Goal: Task Accomplishment & Management: Use online tool/utility

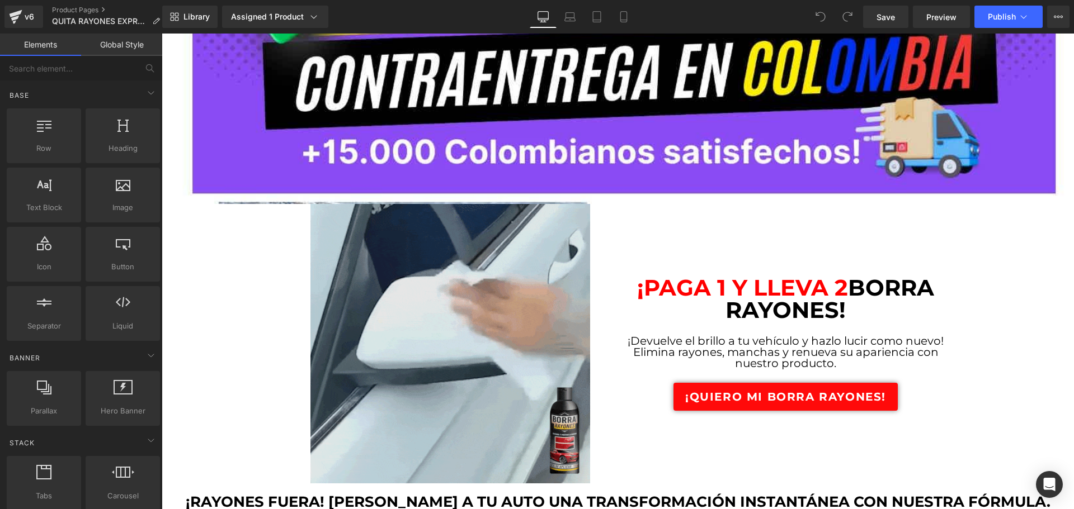
scroll to position [280, 0]
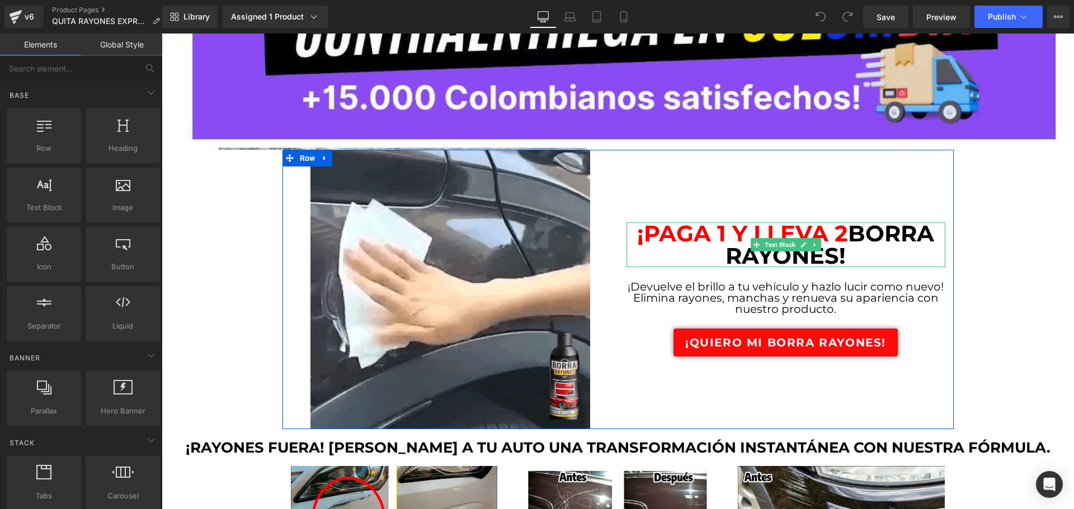
click at [718, 229] on span "¡PAGA 1 Y LLEVA 2" at bounding box center [742, 233] width 211 height 27
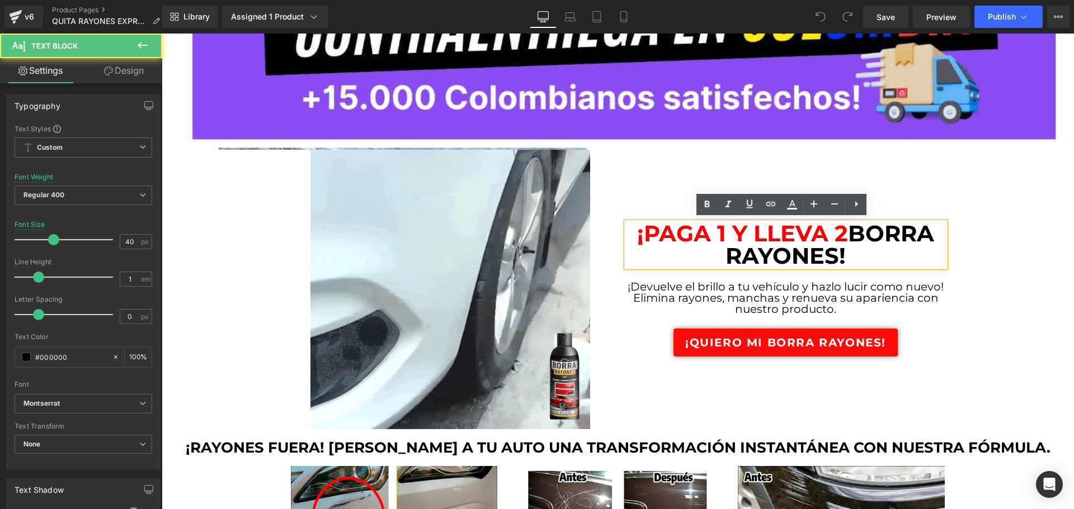
drag, startPoint x: 630, startPoint y: 230, endPoint x: 851, endPoint y: 247, distance: 221.5
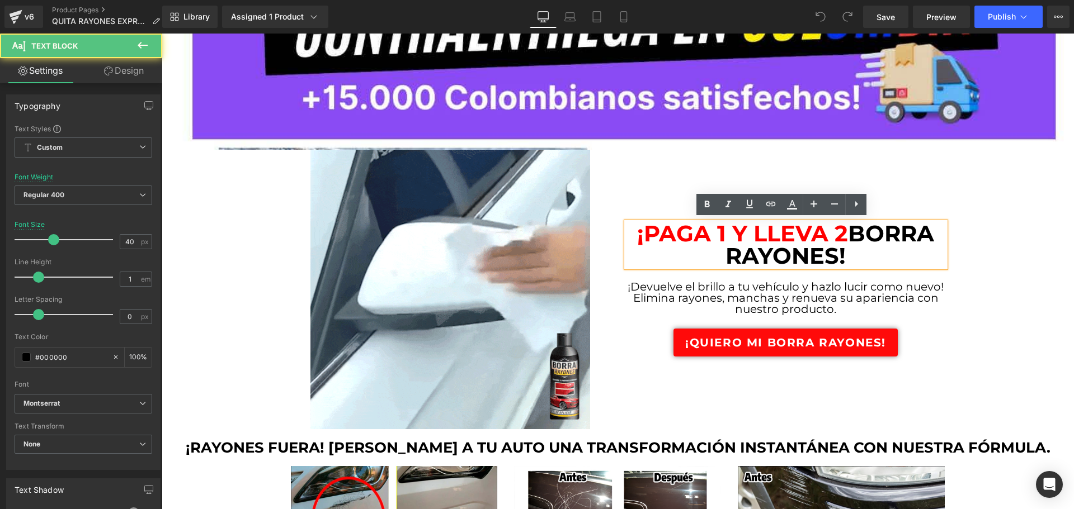
click at [851, 247] on div "¡PAGA 1 Y LLEVA 2 BORRA RAYONES!" at bounding box center [785, 245] width 319 height 45
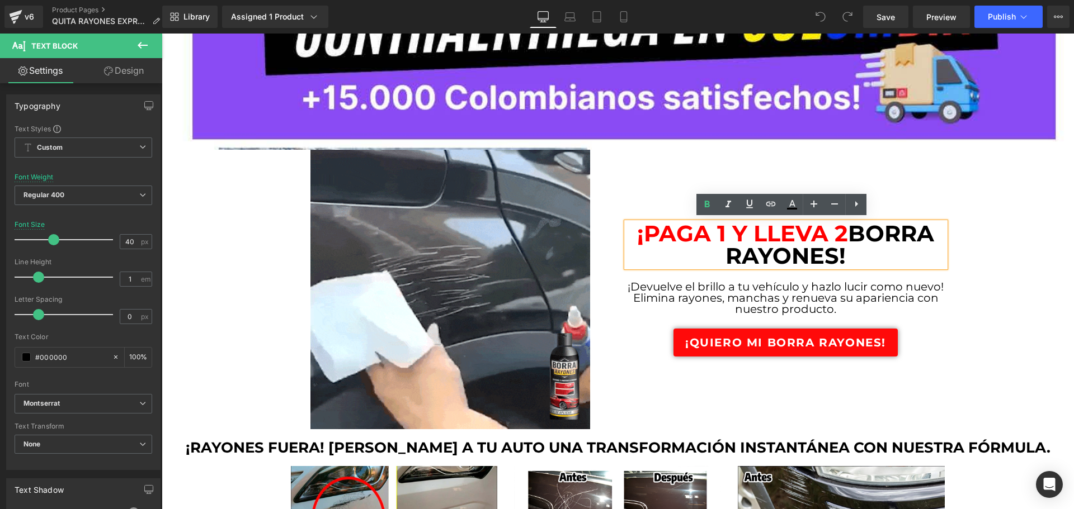
copy b "¡PAGA 1 Y LLEVA 2 BORRA RAYONES!"
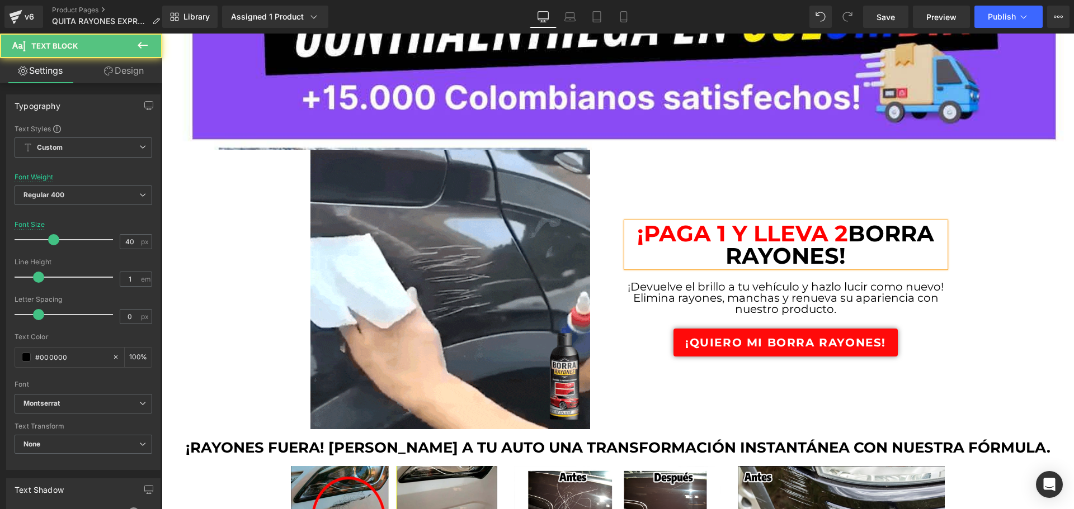
click at [688, 237] on span "¡PAGA 1 Y LLEVA 2" at bounding box center [742, 233] width 211 height 27
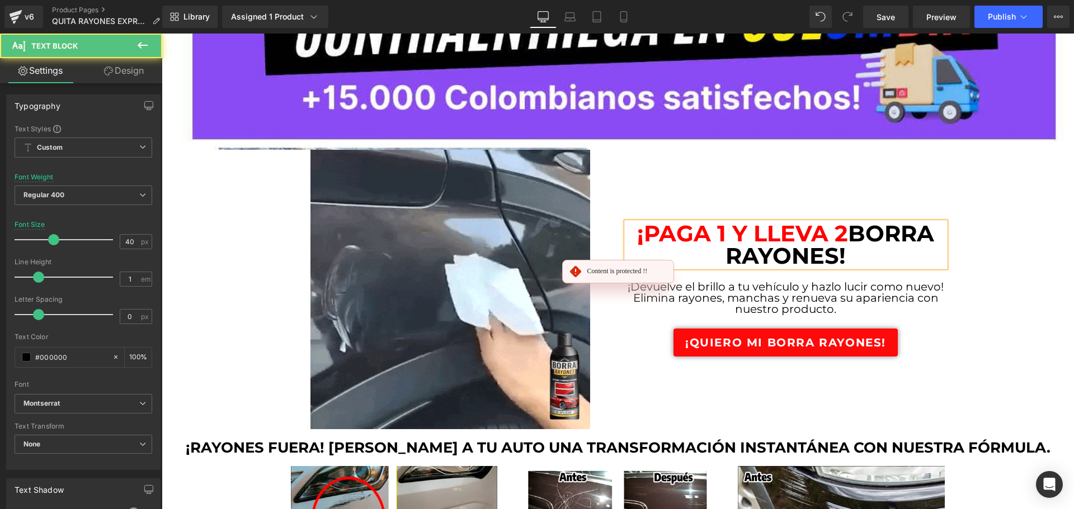
click at [688, 237] on span "¡PAGA 1 Y LLEVA 2" at bounding box center [742, 233] width 211 height 27
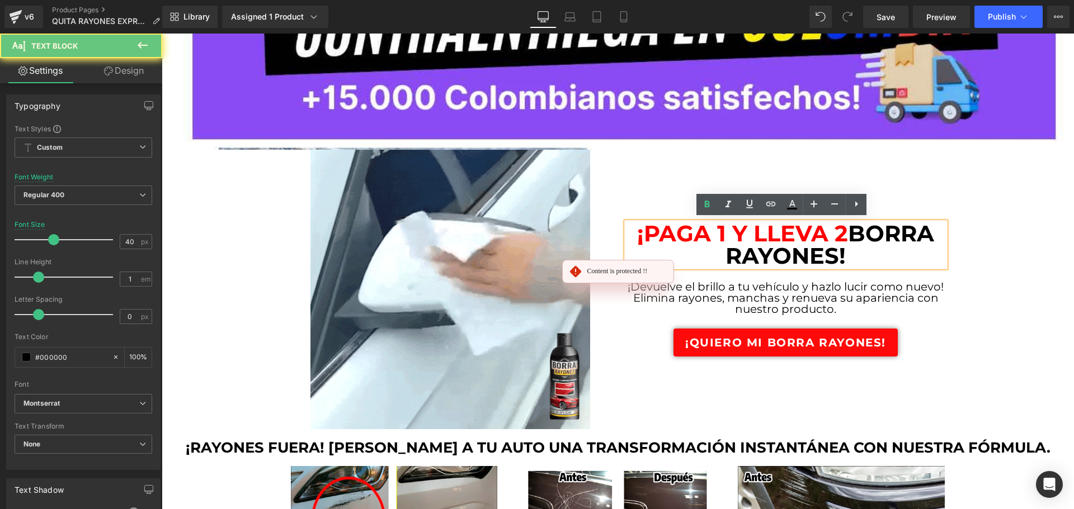
click at [688, 237] on span "¡PAGA 1 Y LLEVA 2" at bounding box center [742, 233] width 211 height 27
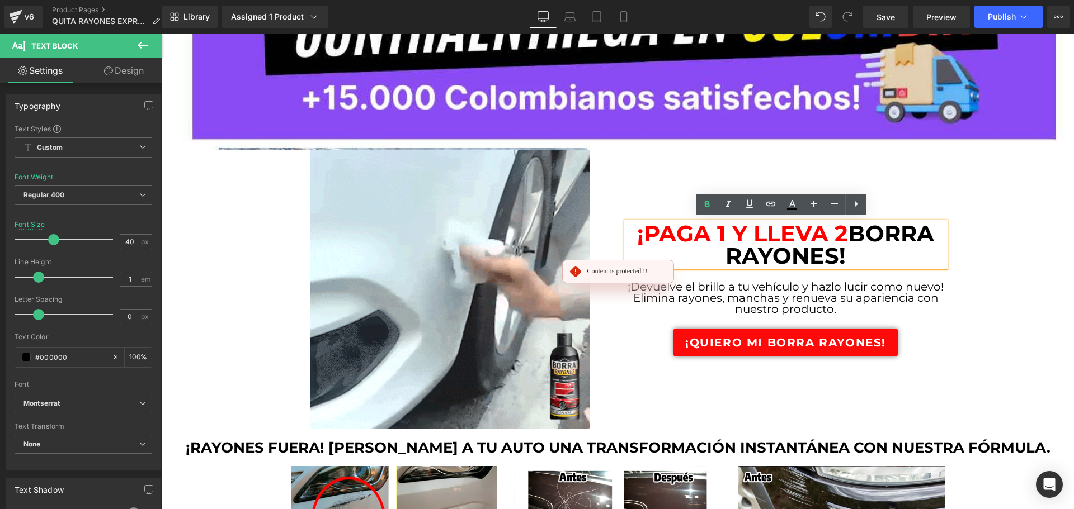
click at [626, 223] on div "¡PAGA 1 Y LLEVA 2 BORRA RAYONES!" at bounding box center [785, 245] width 319 height 45
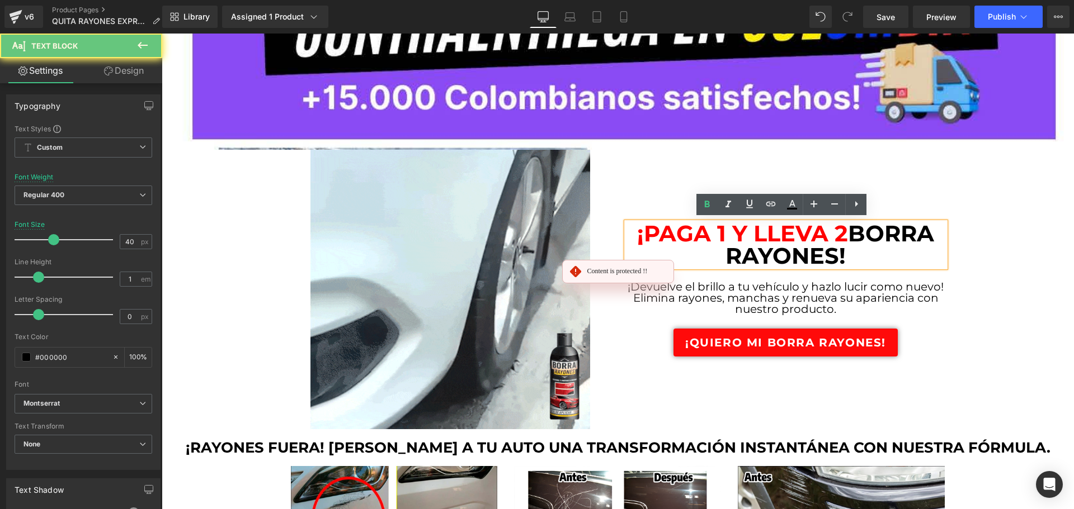
click at [631, 230] on div "¡PAGA 1 Y LLEVA 2 BORRA RAYONES!" at bounding box center [785, 245] width 319 height 45
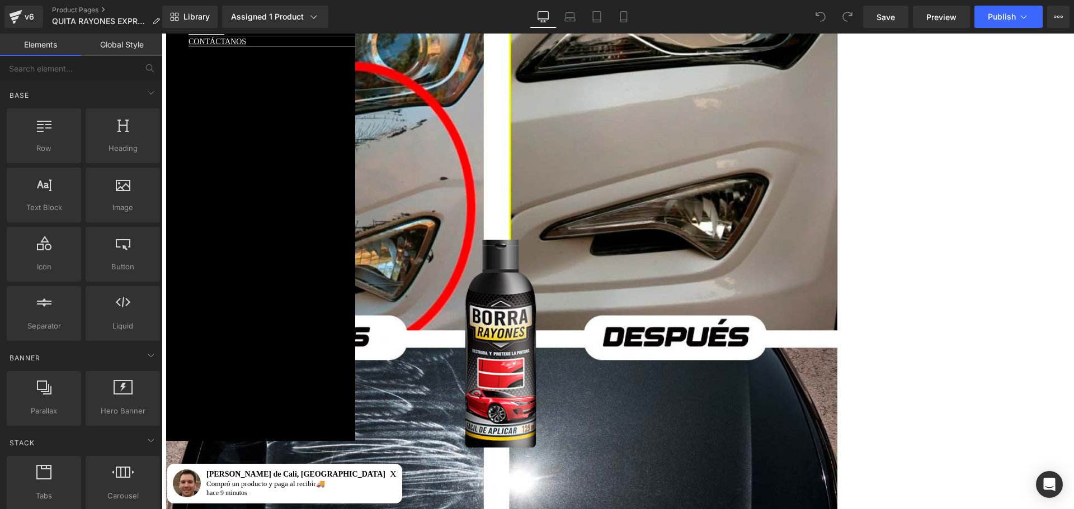
scroll to position [1454, 0]
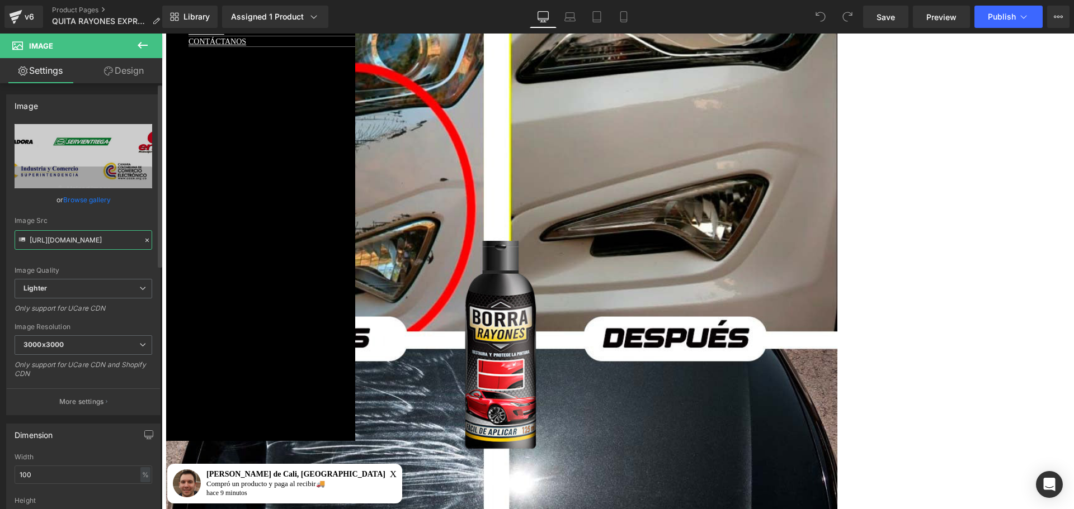
click at [79, 239] on input "[URL][DOMAIN_NAME]" at bounding box center [84, 240] width 138 height 20
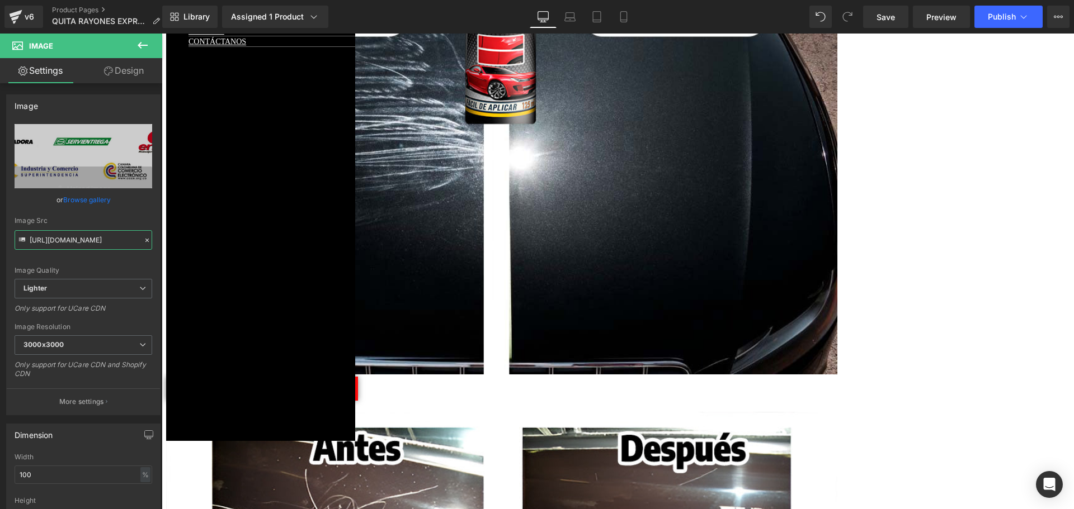
scroll to position [1789, 0]
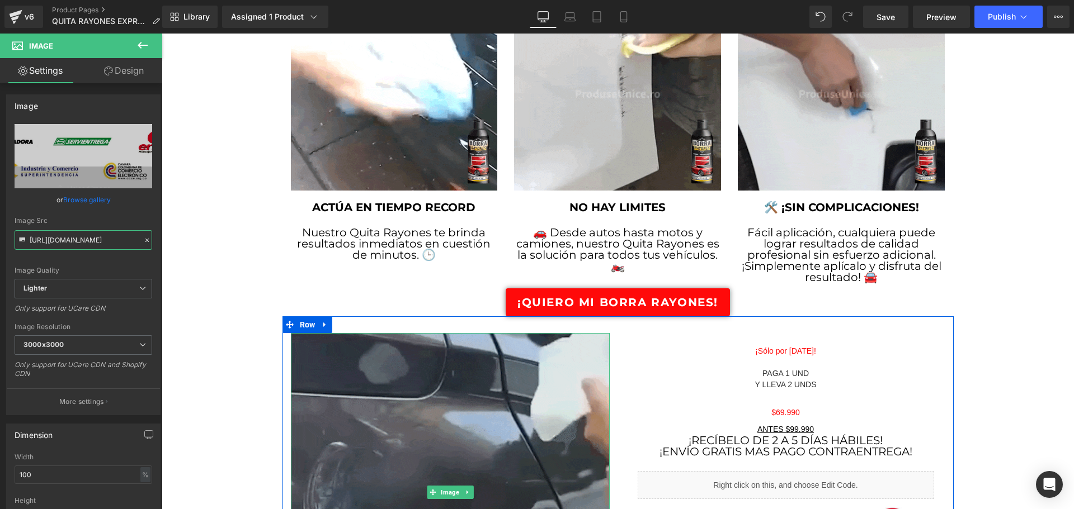
scroll to position [951, 0]
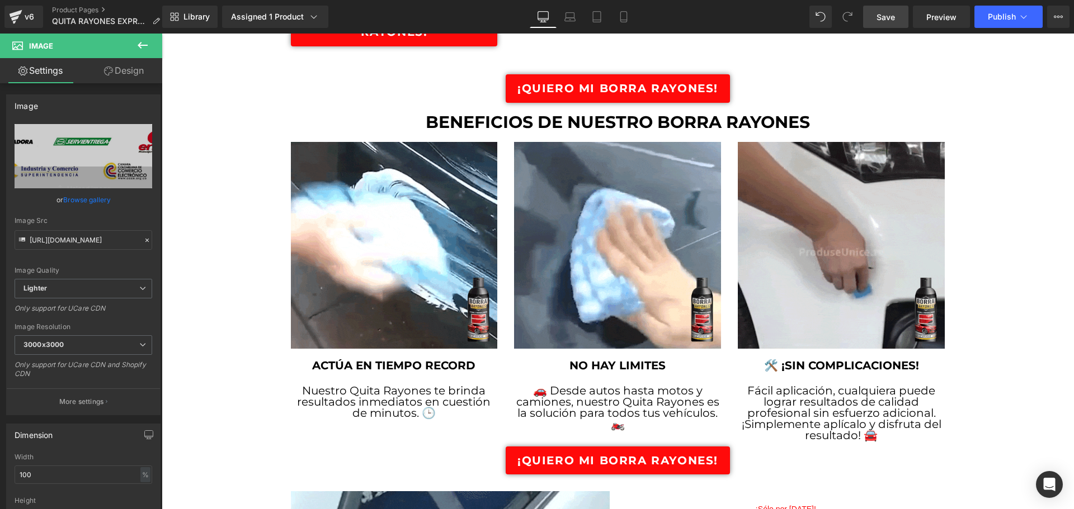
click at [889, 18] on span "Save" at bounding box center [885, 17] width 18 height 12
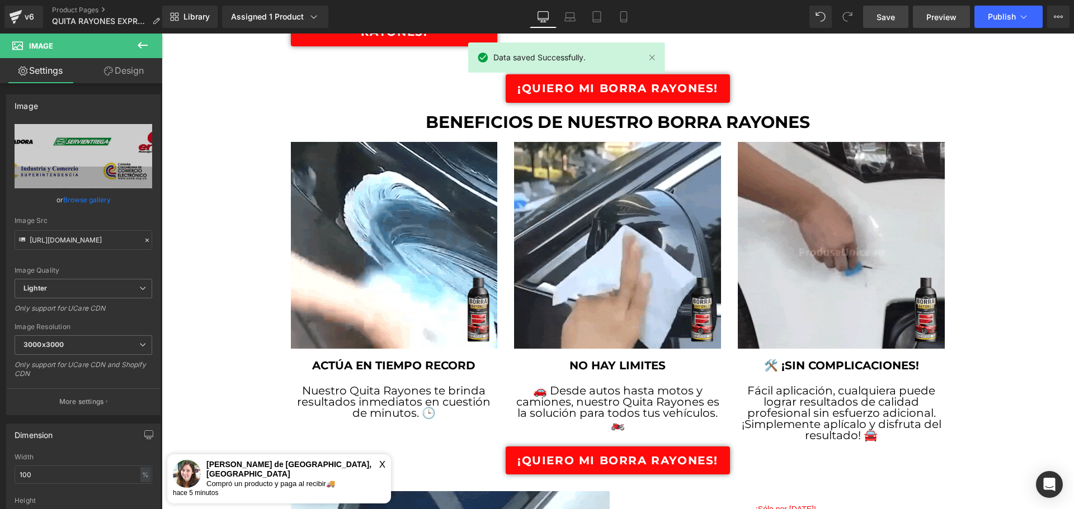
click at [925, 20] on link "Preview" at bounding box center [941, 17] width 57 height 22
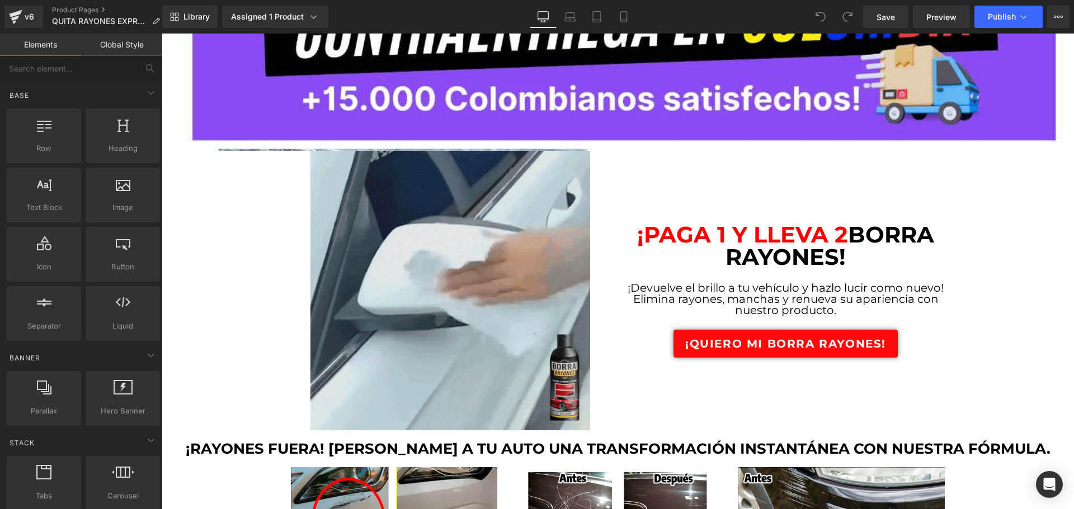
scroll to position [336, 0]
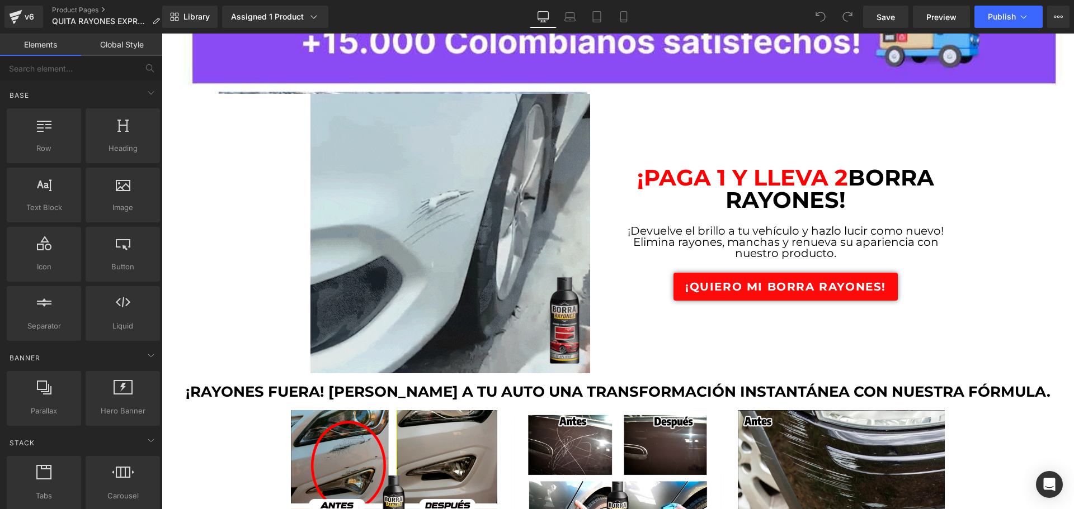
click at [426, 214] on img at bounding box center [450, 234] width 280 height 280
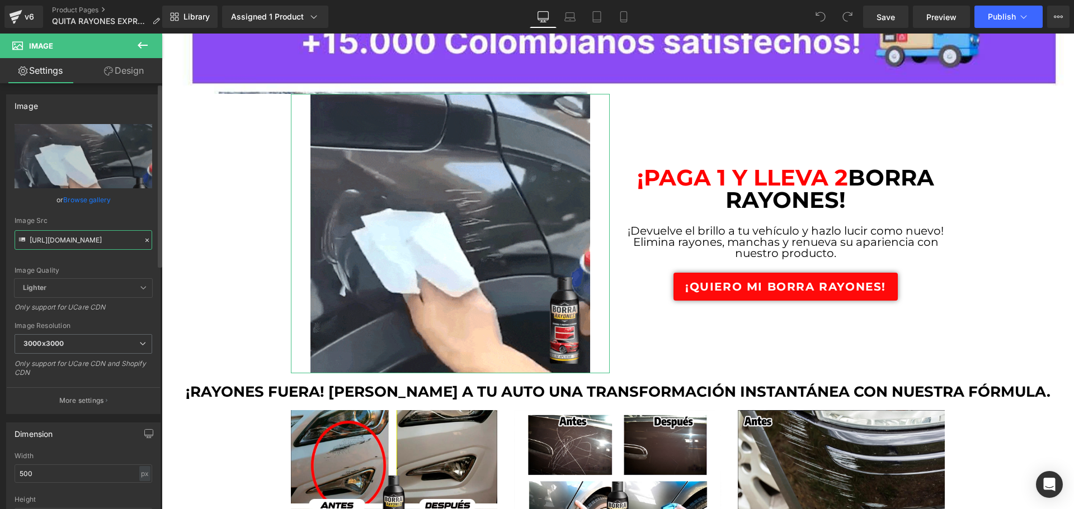
click at [84, 238] on input "https://cdn.shopify.com/s/files/1/0171/2881/6704/files/G1_2_3000x3000.gif?v=171…" at bounding box center [84, 240] width 138 height 20
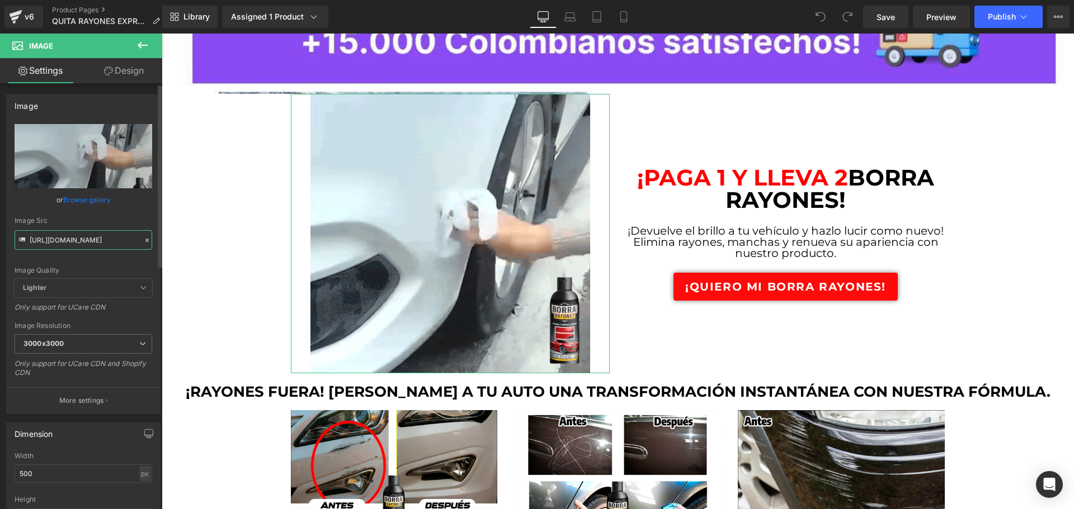
click at [85, 238] on input "https://cdn.shopify.com/s/files/1/0171/2881/6704/files/G1_2_3000x3000.gif?v=171…" at bounding box center [84, 240] width 138 height 20
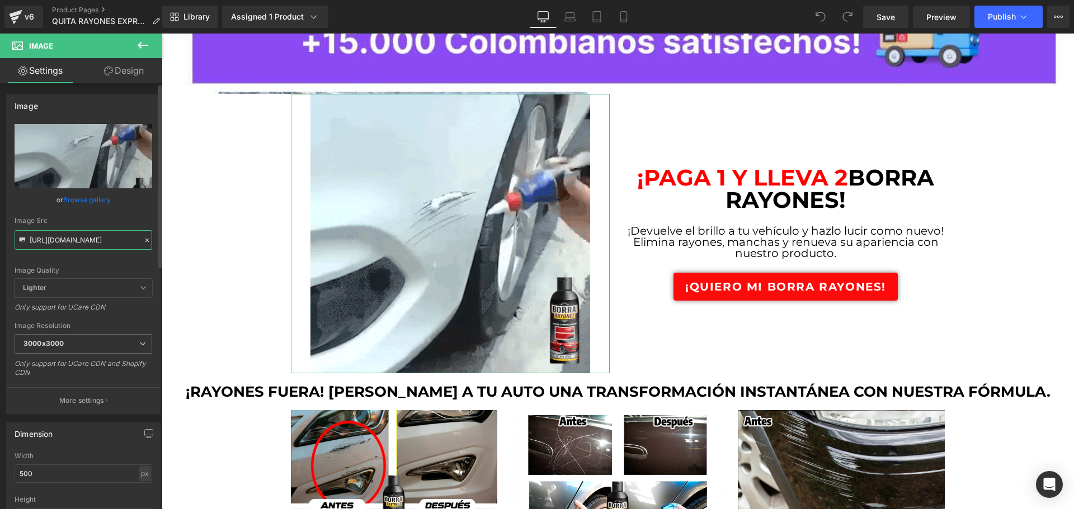
click at [85, 238] on input "https://cdn.shopify.com/s/files/1/0171/2881/6704/files/G1_2_3000x3000.gif?v=171…" at bounding box center [84, 240] width 138 height 20
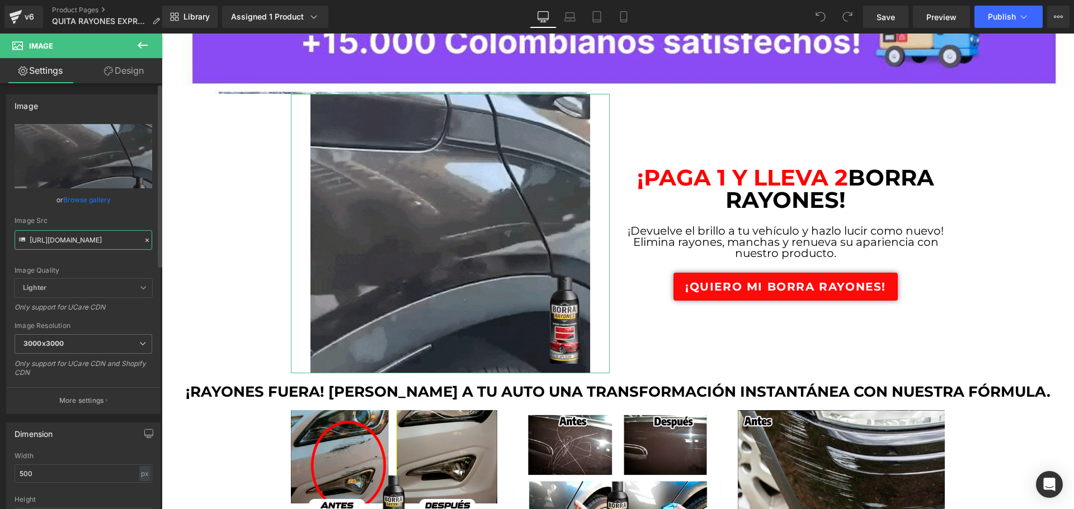
click at [85, 238] on input "https://cdn.shopify.com/s/files/1/0171/2881/6704/files/G1_2_3000x3000.gif?v=171…" at bounding box center [84, 240] width 138 height 20
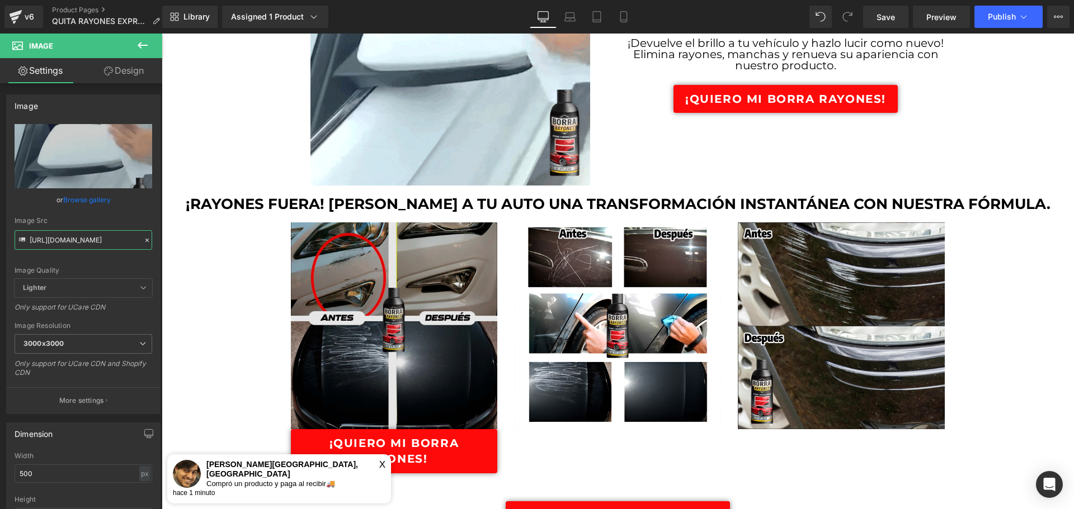
scroll to position [559, 0]
